Goal: Information Seeking & Learning: Learn about a topic

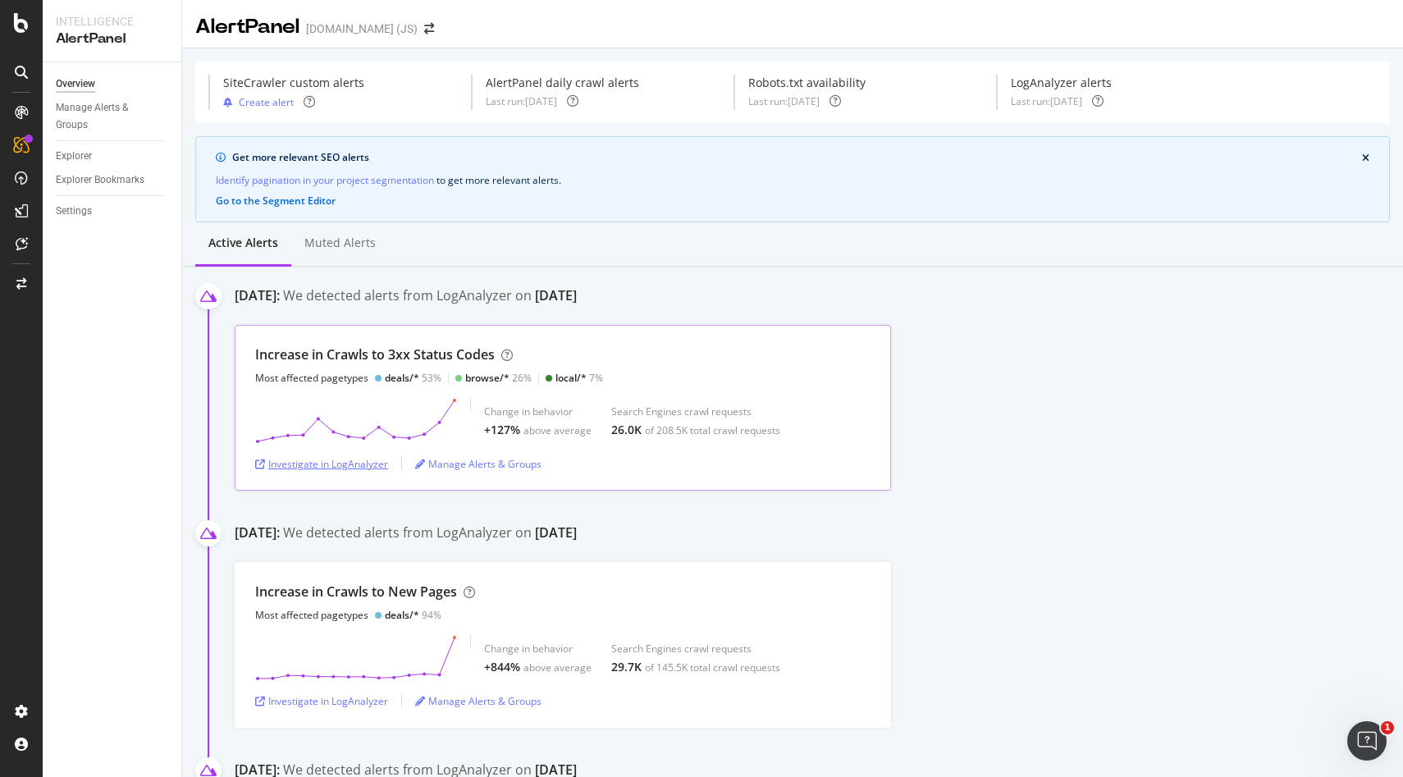
click at [358, 468] on div "Investigate in LogAnalyzer" at bounding box center [321, 464] width 133 height 14
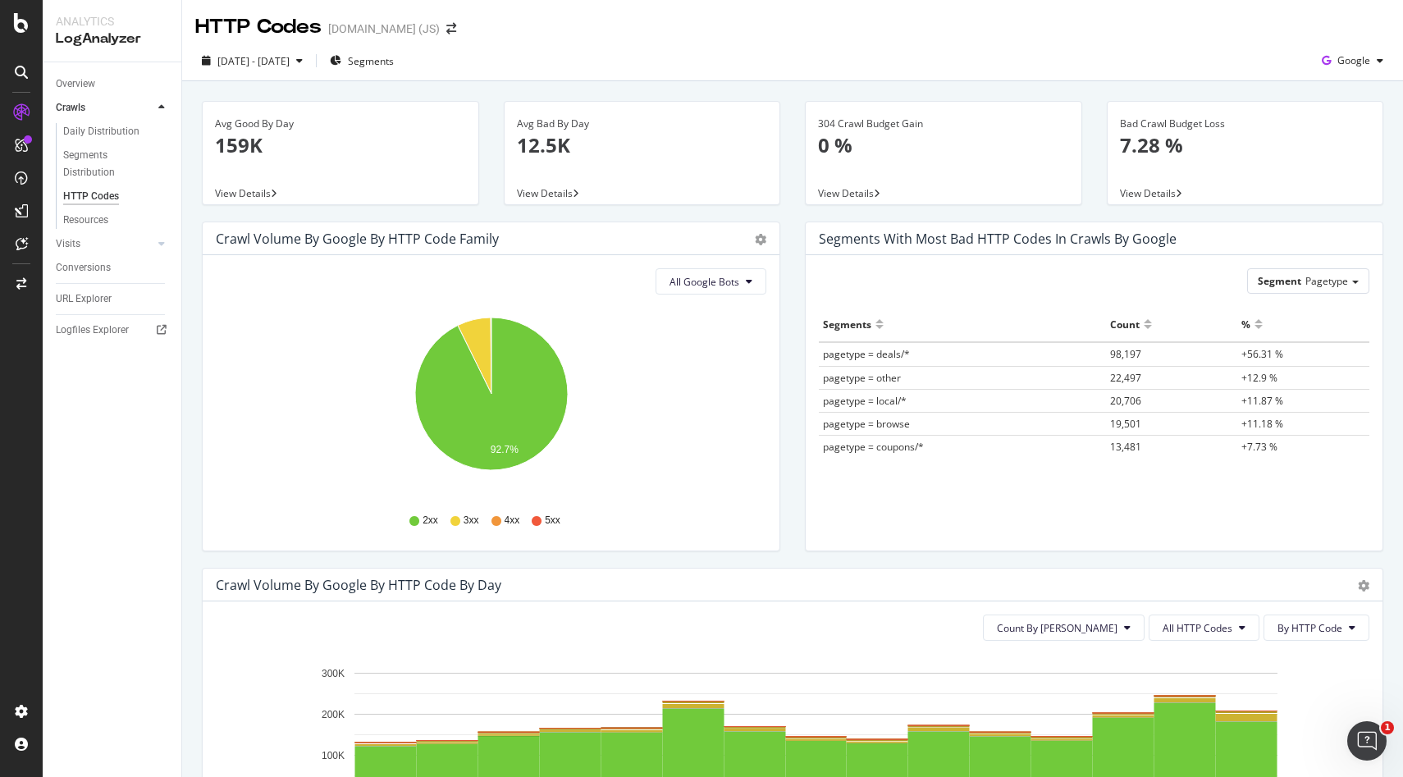
click at [568, 192] on span "View Details" at bounding box center [545, 193] width 56 height 14
